Goal: Check status: Check status

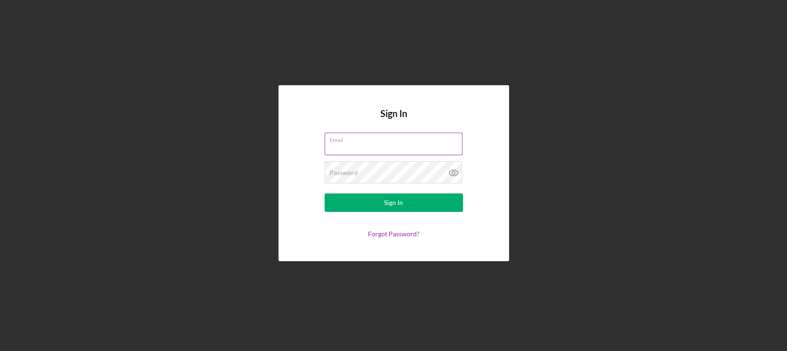
click at [391, 148] on input "Email" at bounding box center [394, 144] width 138 height 22
type input "[PERSON_NAME][EMAIL_ADDRESS][PERSON_NAME][DOMAIN_NAME]"
click at [325, 194] on button "Sign In" at bounding box center [394, 203] width 138 height 18
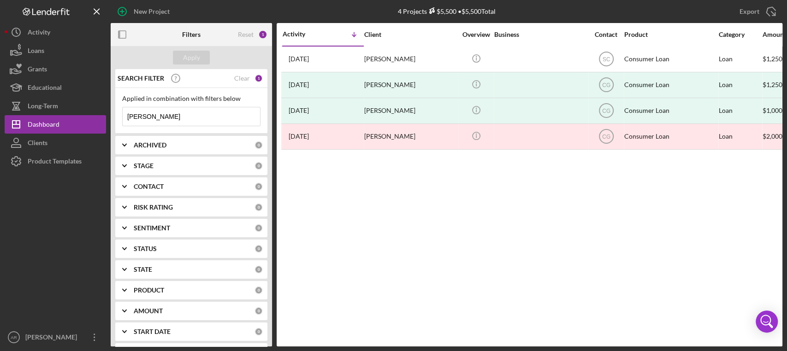
click at [207, 117] on input "[PERSON_NAME]" at bounding box center [191, 116] width 137 height 18
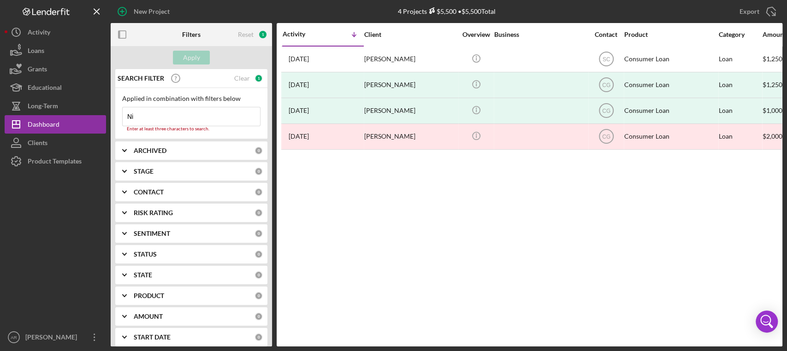
type input "N"
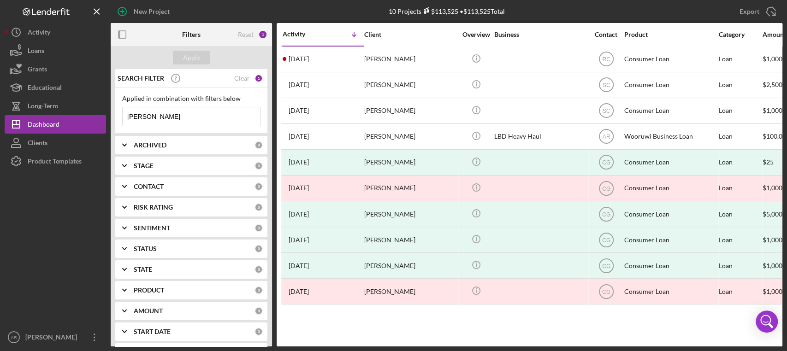
click at [197, 121] on input "[PERSON_NAME]" at bounding box center [191, 116] width 137 height 18
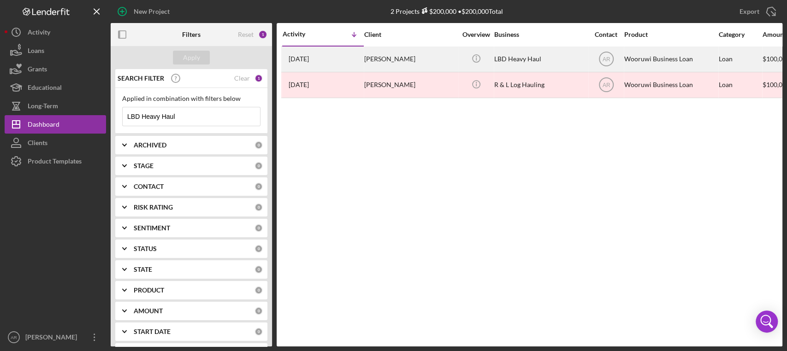
type input "LBD Heavy Haul"
click at [388, 63] on div "[PERSON_NAME]" at bounding box center [410, 59] width 92 height 24
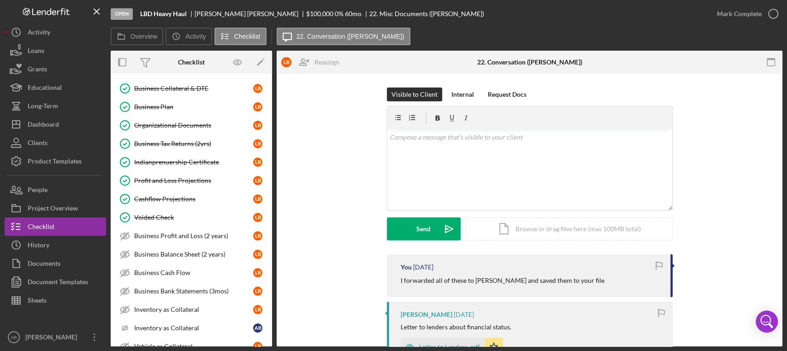
scroll to position [55, 0]
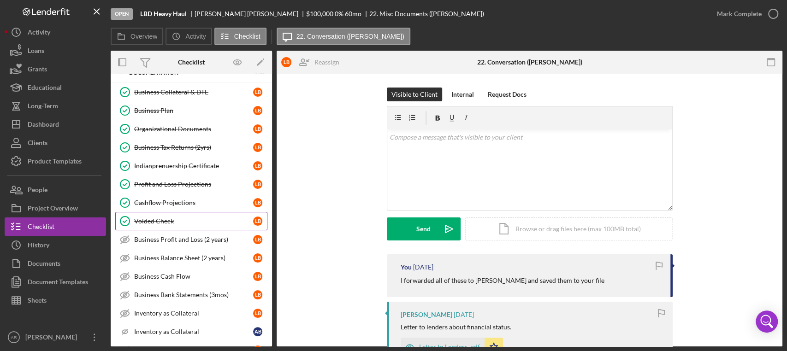
click at [168, 222] on div "Voided Check" at bounding box center [193, 221] width 119 height 7
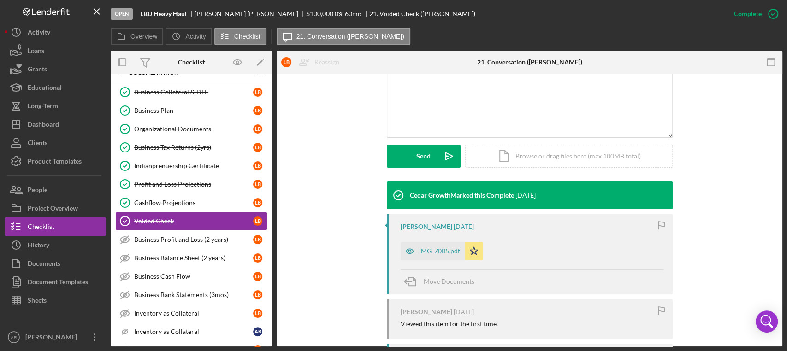
scroll to position [203, 0]
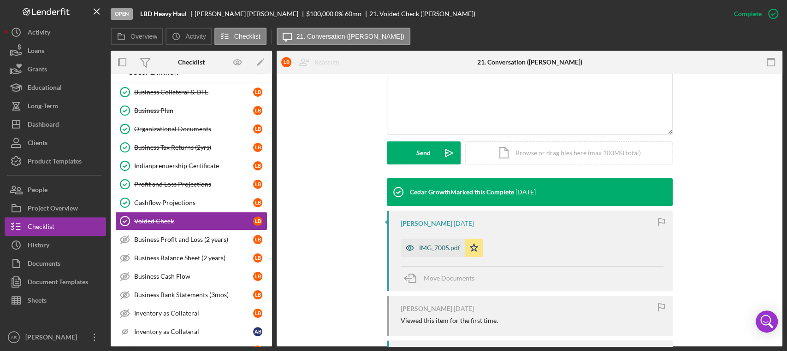
click at [444, 243] on div "IMG_7005.pdf" at bounding box center [433, 248] width 64 height 18
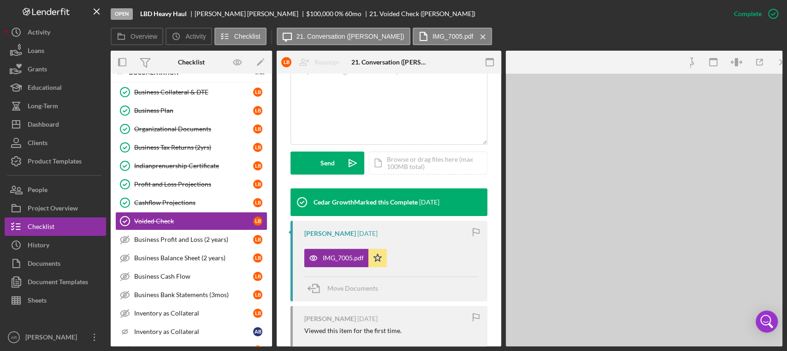
scroll to position [213, 0]
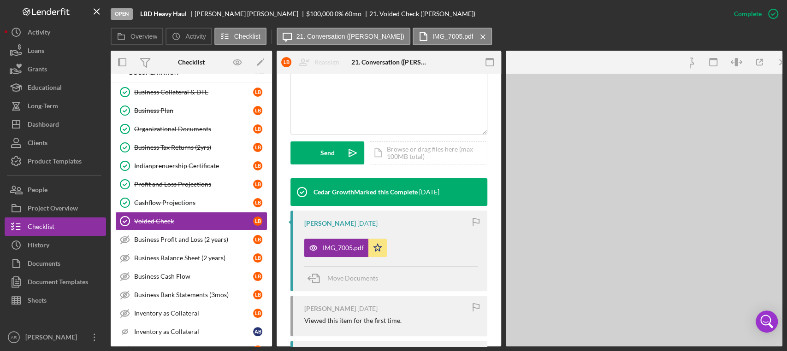
click at [444, 243] on div "IMG_7005.pdf Icon/Star" at bounding box center [391, 245] width 174 height 23
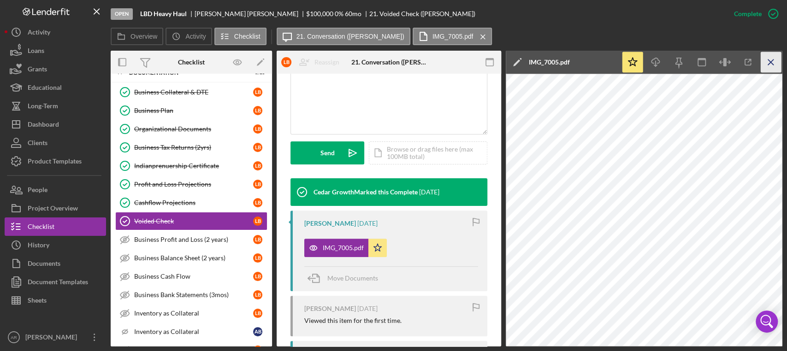
click at [769, 65] on icon "Icon/Menu Close" at bounding box center [771, 62] width 21 height 21
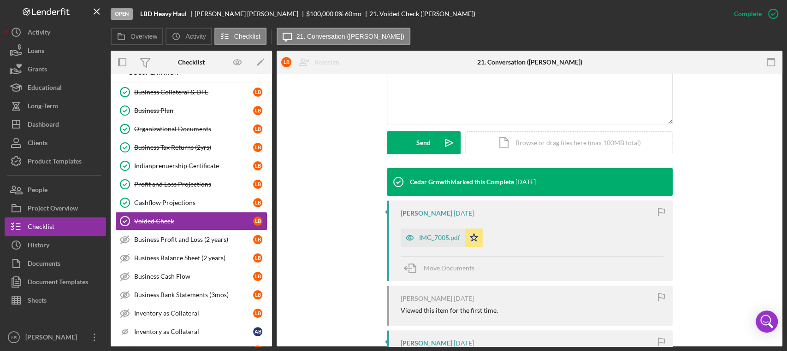
scroll to position [203, 0]
